Goal: Task Accomplishment & Management: Manage account settings

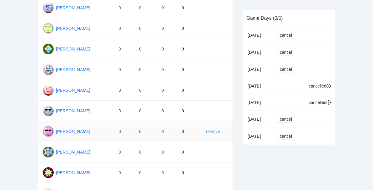
scroll to position [164, 0]
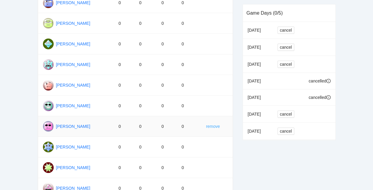
click at [216, 125] on link "remove" at bounding box center [213, 126] width 14 height 7
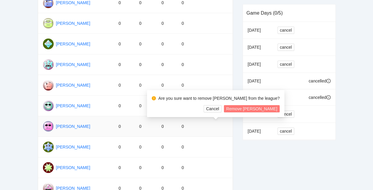
click at [245, 108] on span "Remove [PERSON_NAME]" at bounding box center [251, 108] width 51 height 7
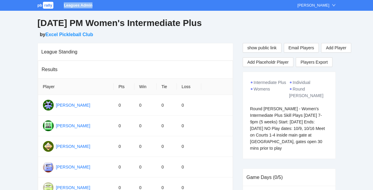
click at [49, 9] on div "pb rally Leagues Admin Kimberly Nickerson" at bounding box center [186, 5] width 373 height 11
click at [49, 5] on span "rally" at bounding box center [48, 5] width 10 height 7
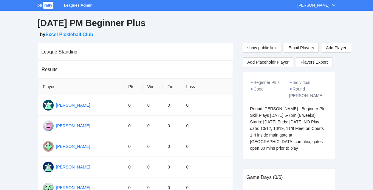
click at [46, 4] on span "rally" at bounding box center [48, 5] width 10 height 7
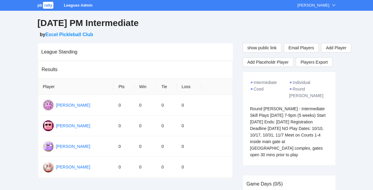
click at [51, 3] on span "rally" at bounding box center [48, 5] width 10 height 7
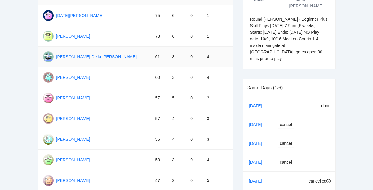
scroll to position [102, 0]
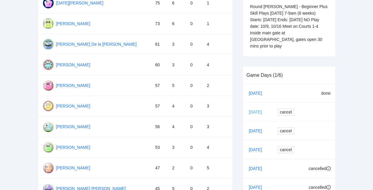
click at [253, 107] on link "[DATE]" at bounding box center [258, 111] width 20 height 9
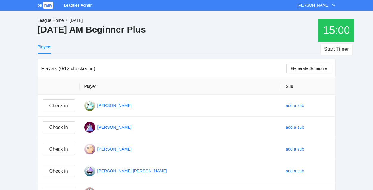
click at [58, 21] on link "League Home" at bounding box center [51, 20] width 26 height 5
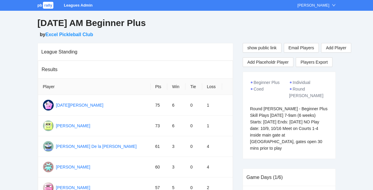
click at [46, 5] on span "rally" at bounding box center [48, 5] width 10 height 7
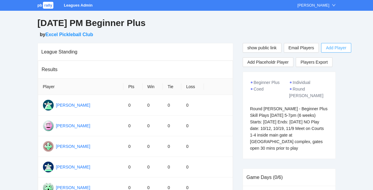
click at [338, 46] on span "Add Player" at bounding box center [336, 47] width 20 height 7
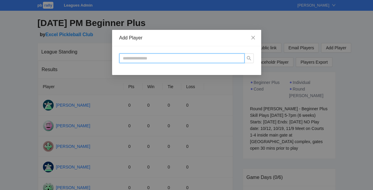
click at [210, 59] on input "text" at bounding box center [181, 58] width 125 height 10
type input "**********"
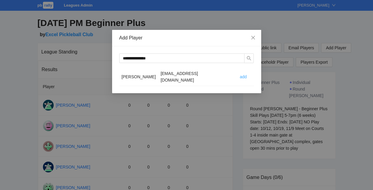
click at [240, 74] on span "add" at bounding box center [243, 76] width 7 height 7
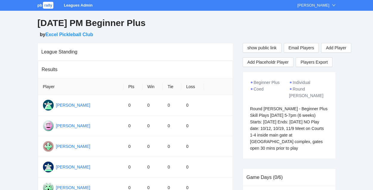
click at [49, 3] on span "rally" at bounding box center [48, 5] width 10 height 7
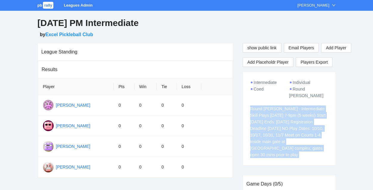
drag, startPoint x: 249, startPoint y: 102, endPoint x: 288, endPoint y: 162, distance: 71.5
copy div "Round [PERSON_NAME] - Intermediate Skill Plays [DATE] 7-9pm (5 weeks) Start [DA…"
click at [47, 4] on span "rally" at bounding box center [48, 5] width 10 height 7
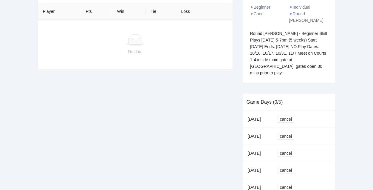
scroll to position [94, 0]
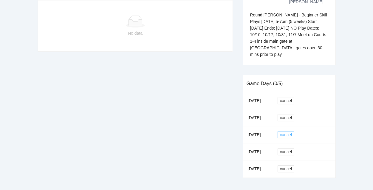
click at [285, 131] on span "cancel" at bounding box center [286, 134] width 12 height 7
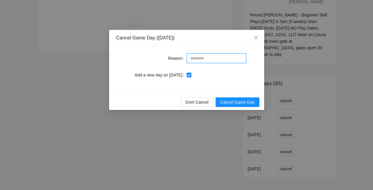
click at [200, 59] on input "Reason" at bounding box center [217, 58] width 60 height 10
drag, startPoint x: 219, startPoint y: 58, endPoint x: 174, endPoint y: 57, distance: 44.7
click at [174, 57] on div "**********" at bounding box center [186, 58] width 141 height 10
type input "**********"
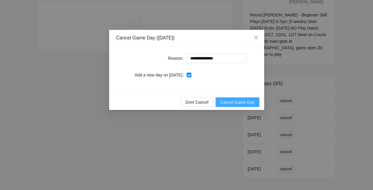
click at [232, 103] on span "Cancel Game Day" at bounding box center [237, 102] width 34 height 7
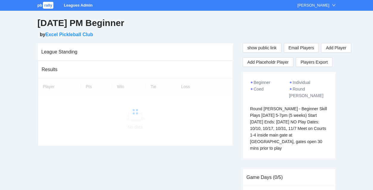
scroll to position [94, 0]
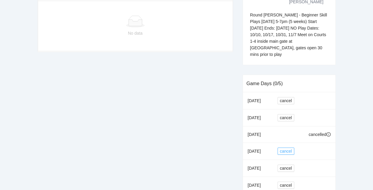
click at [288, 148] on span "cancel" at bounding box center [286, 151] width 12 height 7
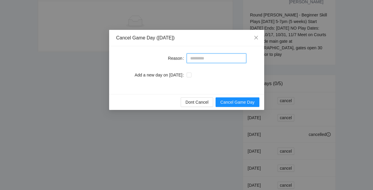
click at [211, 58] on input "Reason" at bounding box center [217, 58] width 60 height 10
click at [204, 60] on input "*" at bounding box center [217, 58] width 60 height 10
type input "**********"
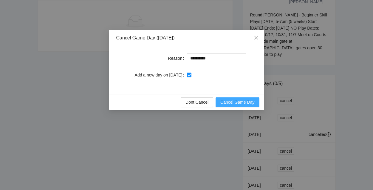
click at [236, 101] on span "Cancel Game Day" at bounding box center [237, 102] width 34 height 7
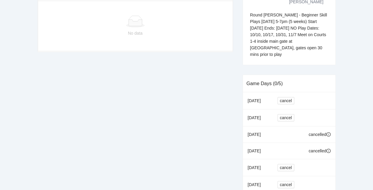
scroll to position [126, 0]
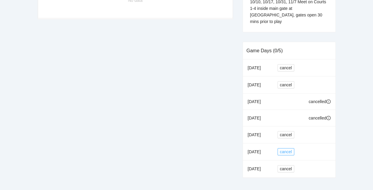
click at [290, 148] on span "cancel" at bounding box center [286, 151] width 12 height 7
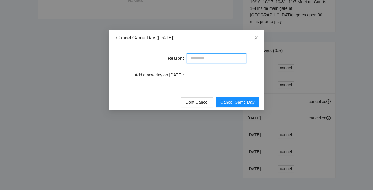
click at [205, 57] on input "Reason" at bounding box center [217, 58] width 60 height 10
type input "*******"
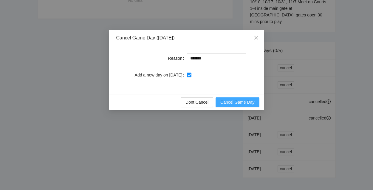
click at [239, 103] on span "Cancel Game Day" at bounding box center [237, 102] width 34 height 7
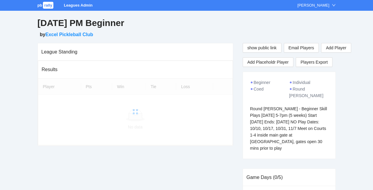
scroll to position [126, 0]
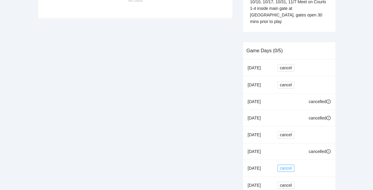
click at [288, 165] on span "cancel" at bounding box center [286, 168] width 12 height 7
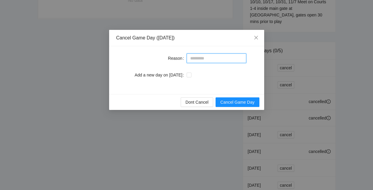
click at [207, 58] on input "Reason" at bounding box center [217, 58] width 60 height 10
type input "**********"
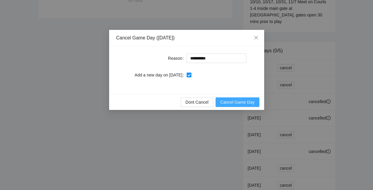
click at [236, 102] on span "Cancel Game Day" at bounding box center [237, 102] width 34 height 7
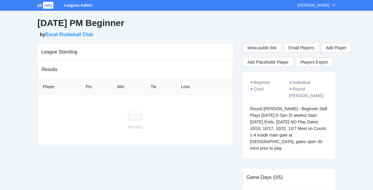
click at [47, 7] on span "rally" at bounding box center [48, 5] width 10 height 7
